Goal: Check status: Check status

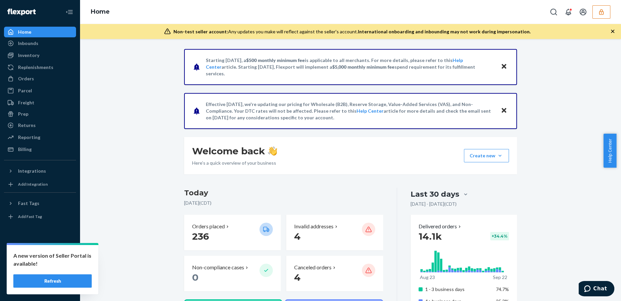
click at [605, 11] on button "button" at bounding box center [601, 11] width 18 height 13
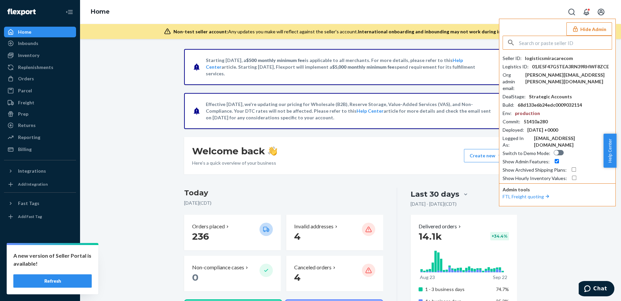
click at [533, 44] on input "text" at bounding box center [565, 42] width 93 height 13
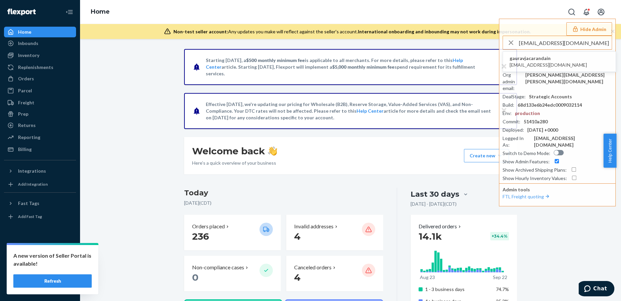
type input "[EMAIL_ADDRESS][DOMAIN_NAME]"
click at [530, 58] on span "gauravjacarandain" at bounding box center [548, 58] width 77 height 7
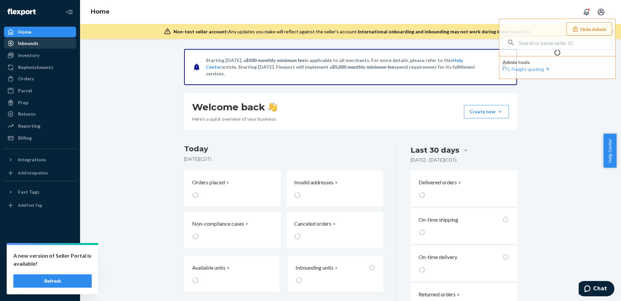
click at [34, 41] on div "Inbounds" at bounding box center [28, 43] width 20 height 7
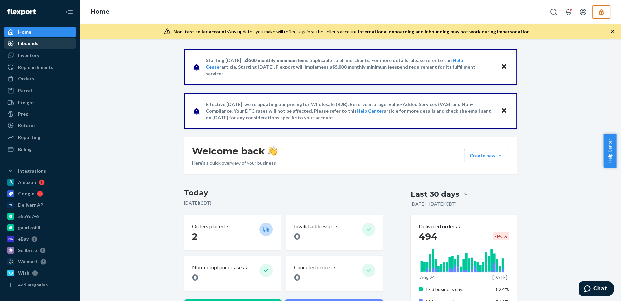
click at [35, 45] on div "Inbounds" at bounding box center [28, 43] width 20 height 7
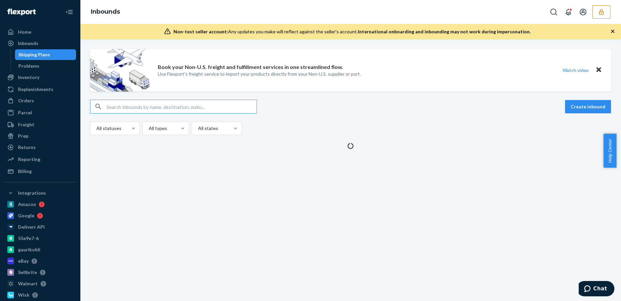
click at [170, 106] on input "text" at bounding box center [181, 106] width 150 height 13
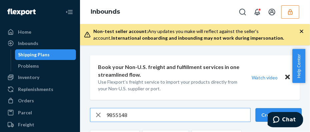
type input "9855148"
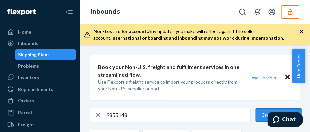
click at [262, 115] on button "Create inbound" at bounding box center [279, 114] width 46 height 13
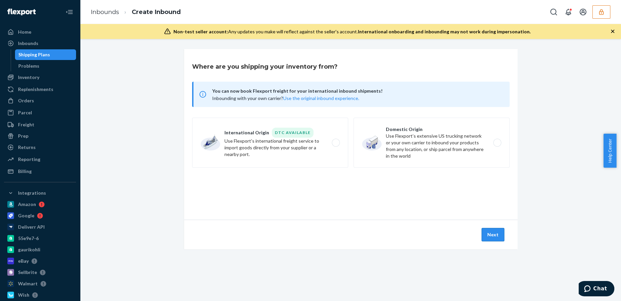
click at [491, 237] on button "Next" at bounding box center [493, 234] width 23 height 13
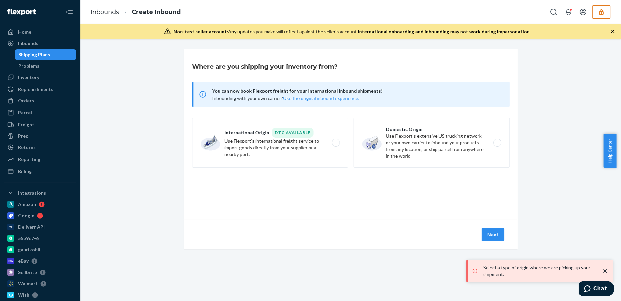
click at [605, 271] on icon "close toast" at bounding box center [604, 270] width 3 height 3
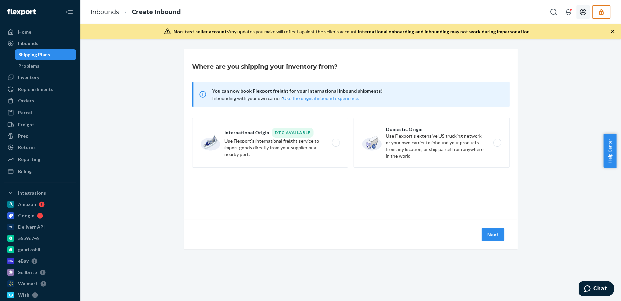
click at [600, 17] on button "button" at bounding box center [601, 11] width 18 height 13
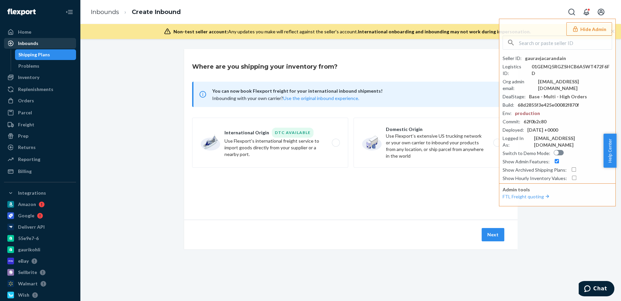
click at [28, 45] on div "Inbounds" at bounding box center [28, 43] width 20 height 7
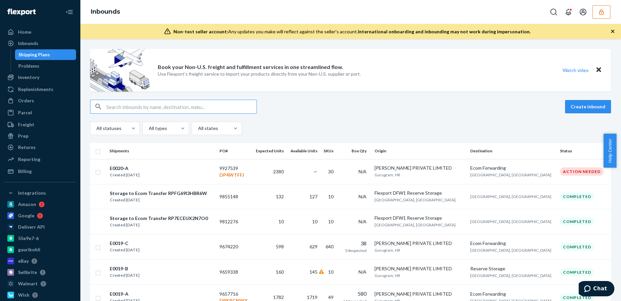
click at [129, 106] on input "text" at bounding box center [181, 106] width 150 height 13
paste input "9855148"
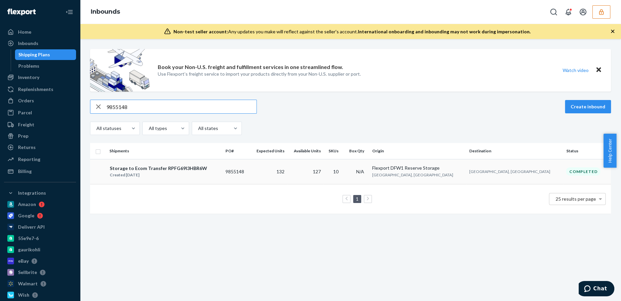
type input "9855148"
click at [168, 170] on div "Storage to Ecom Transfer RPFG69I3HBR6W" at bounding box center [158, 168] width 97 height 7
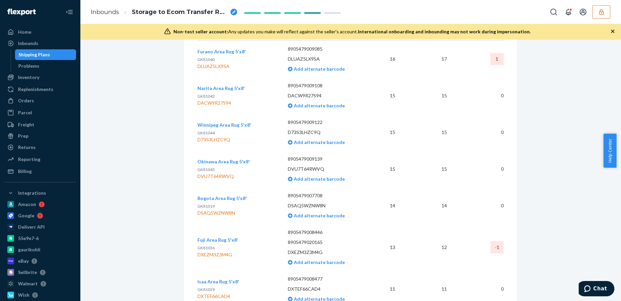
scroll to position [305, 0]
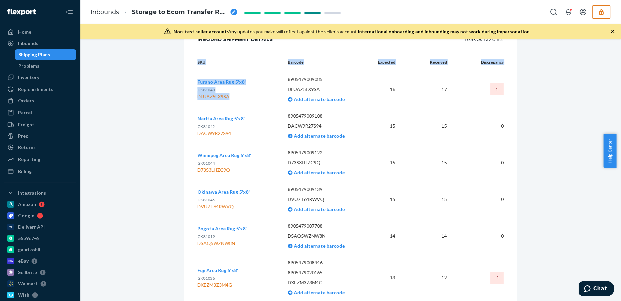
drag, startPoint x: 226, startPoint y: 92, endPoint x: 190, endPoint y: 95, distance: 36.8
click at [190, 95] on div "SKU Barcode Expected Received Discrepancy Furano Area Rug 5'x8' GK81040 DLUAZ5L…" at bounding box center [350, 260] width 333 height 412
drag, startPoint x: 228, startPoint y: 92, endPoint x: 195, endPoint y: 96, distance: 33.2
click at [197, 96] on div "DLUAZ5LX9SA" at bounding box center [221, 96] width 48 height 7
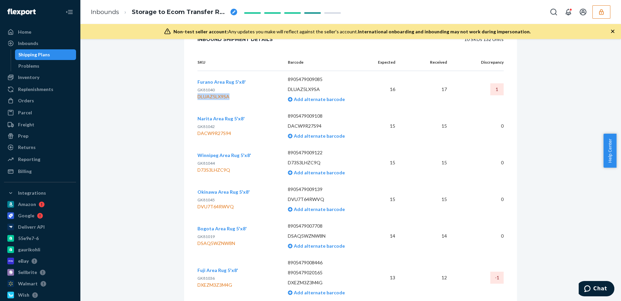
copy div "DLUAZ5LX9SA"
